Goal: Task Accomplishment & Management: Manage account settings

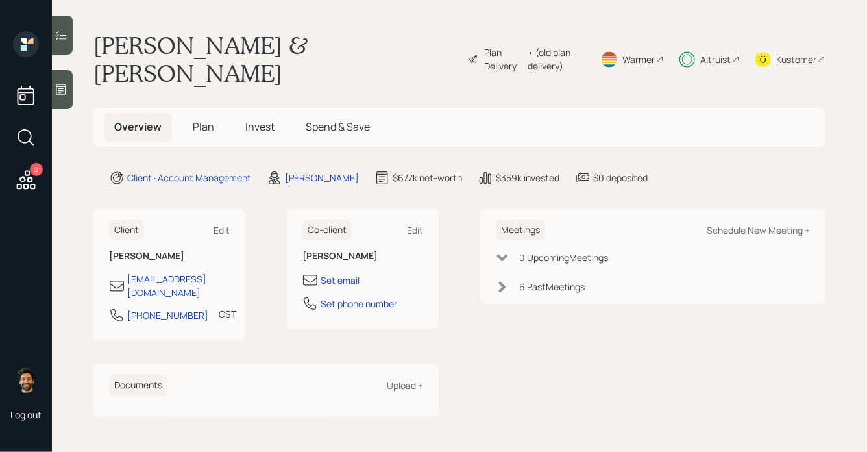
click at [256, 119] on span "Invest" at bounding box center [259, 126] width 29 height 14
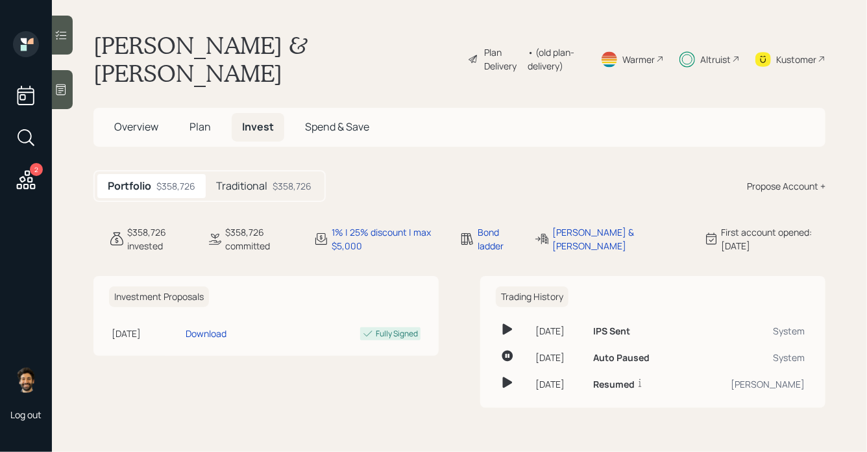
click at [241, 180] on h5 "Traditional" at bounding box center [241, 186] width 51 height 12
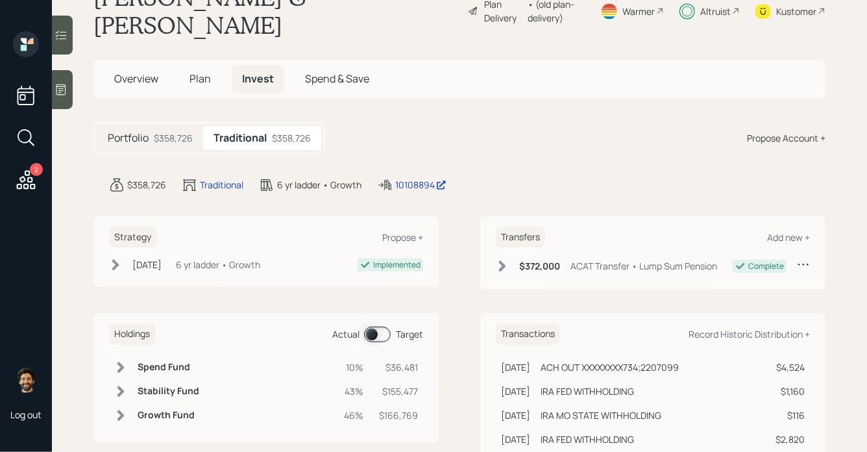
scroll to position [58, 0]
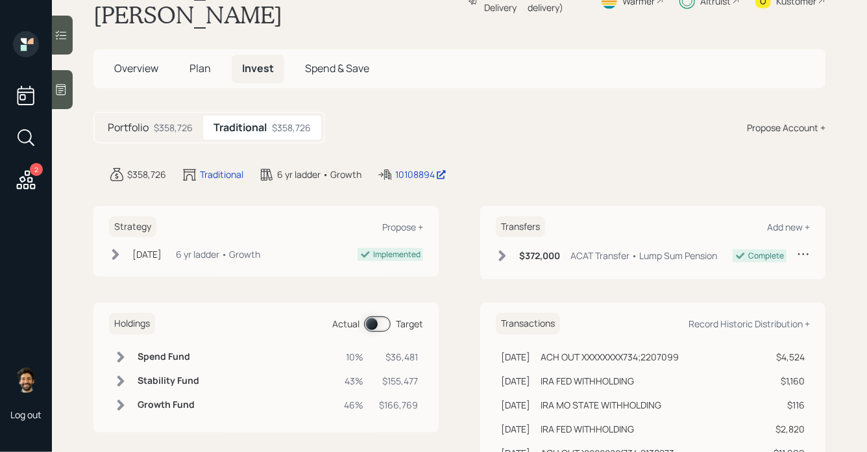
click at [380, 316] on span at bounding box center [377, 324] width 27 height 16
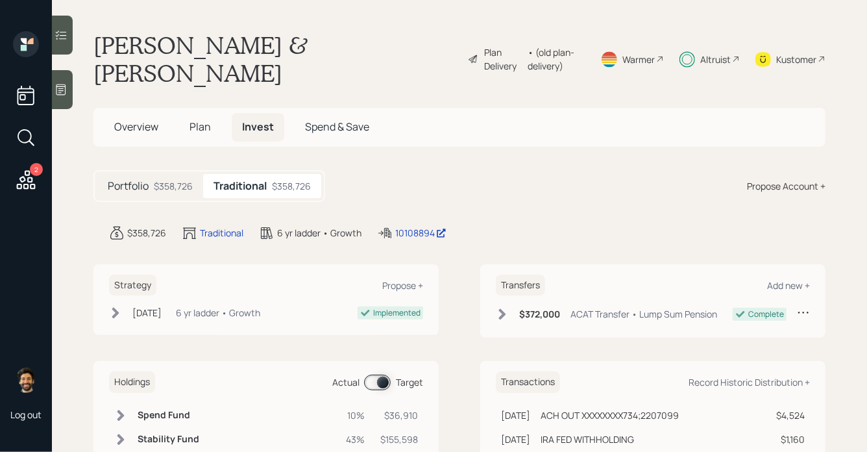
click at [700, 53] on div "Altruist" at bounding box center [715, 60] width 31 height 14
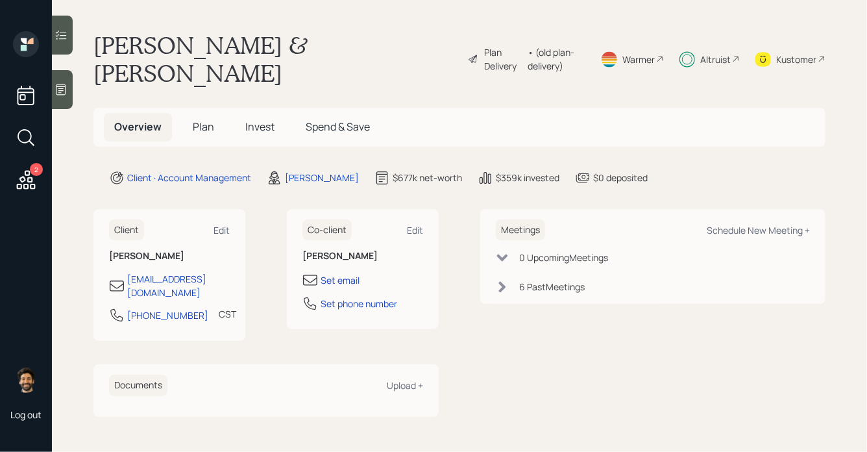
click at [727, 53] on div "Altruist" at bounding box center [715, 60] width 31 height 14
